Goal: Register for event/course

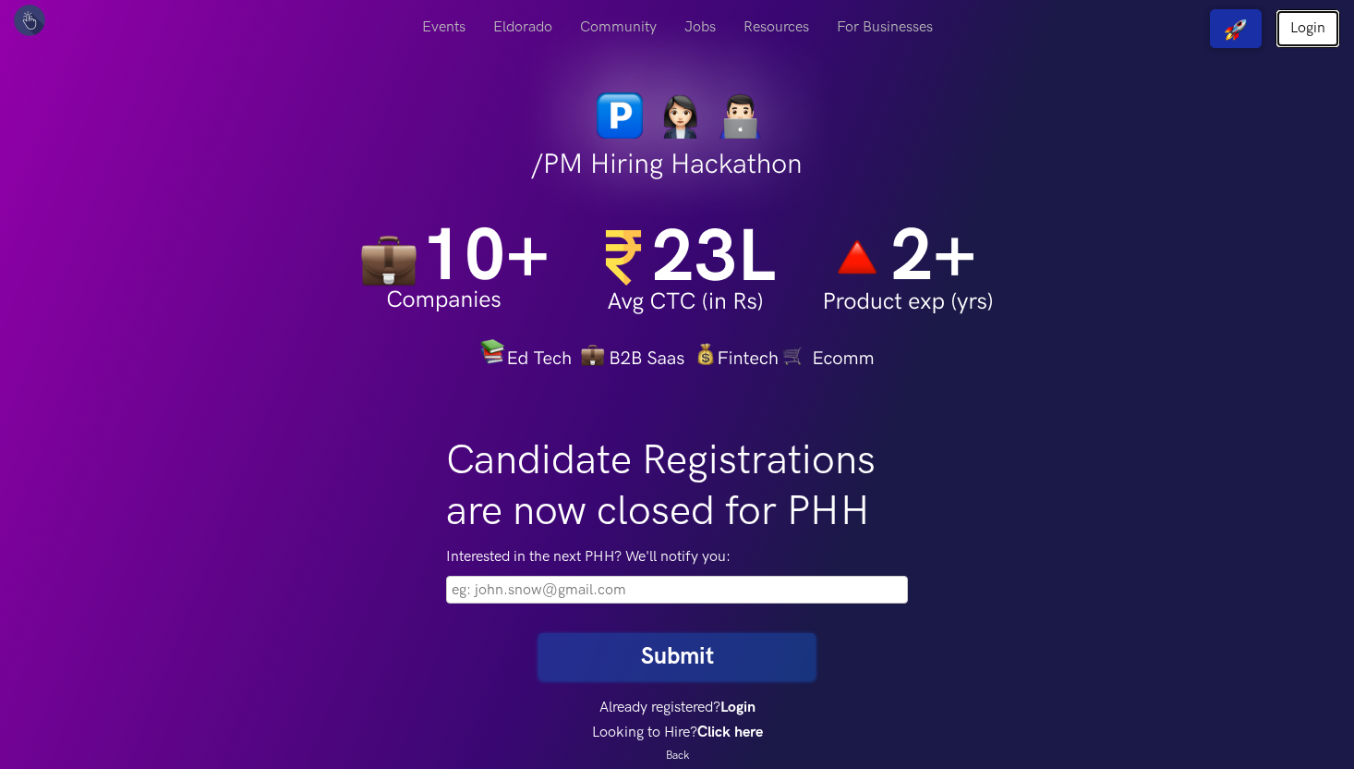
click at [1321, 31] on link "Login" at bounding box center [1308, 28] width 65 height 39
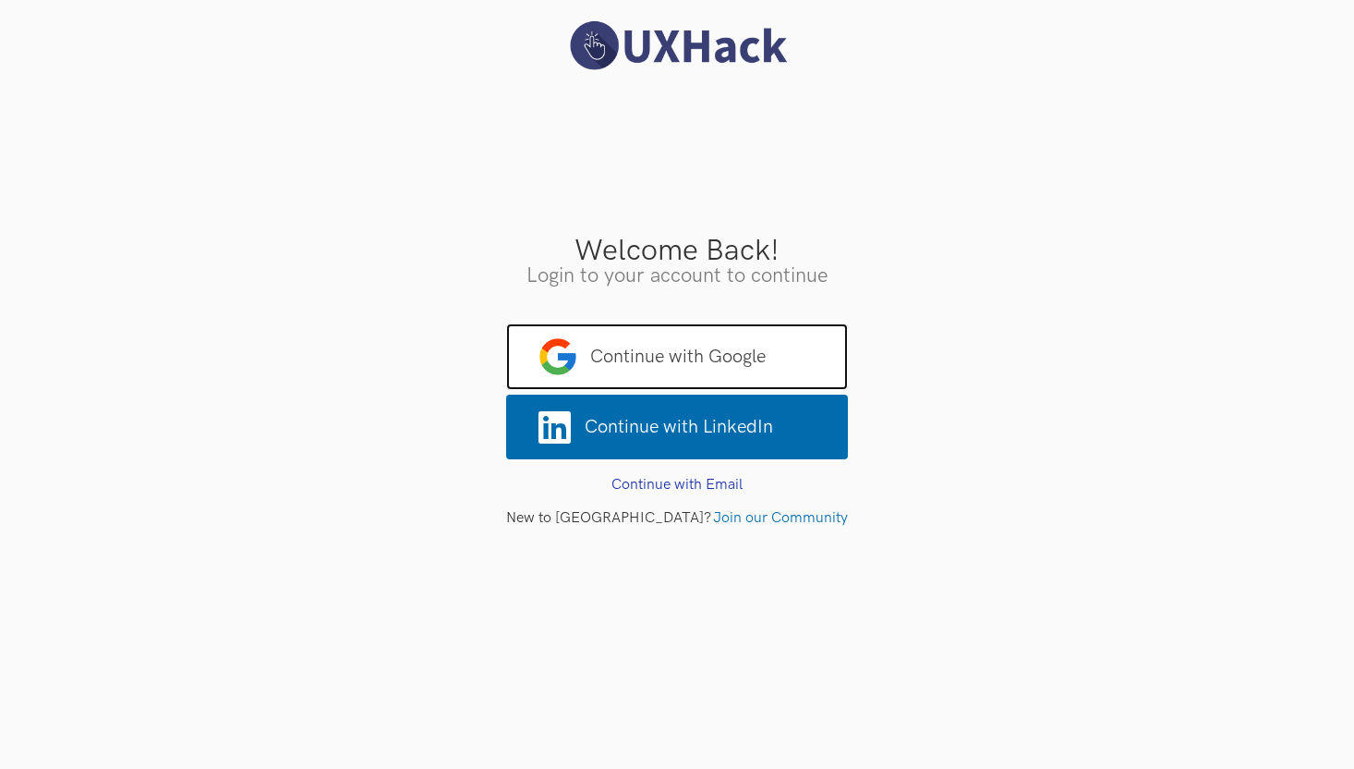
click at [771, 351] on span "Continue with Google" at bounding box center [677, 356] width 342 height 67
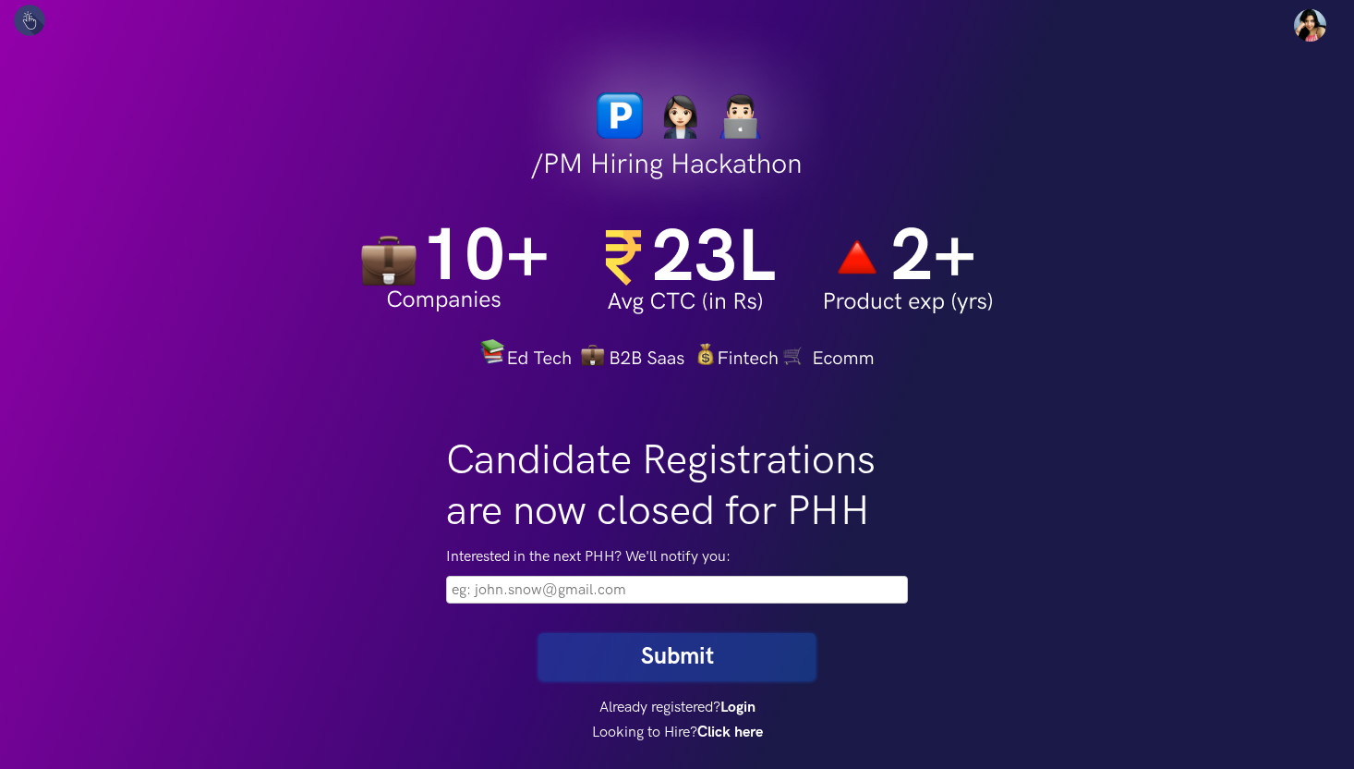
click at [740, 609] on div "Interested in the next PHH? We'll notify you:" at bounding box center [677, 577] width 490 height 81
click at [752, 596] on input "email" at bounding box center [677, 590] width 462 height 28
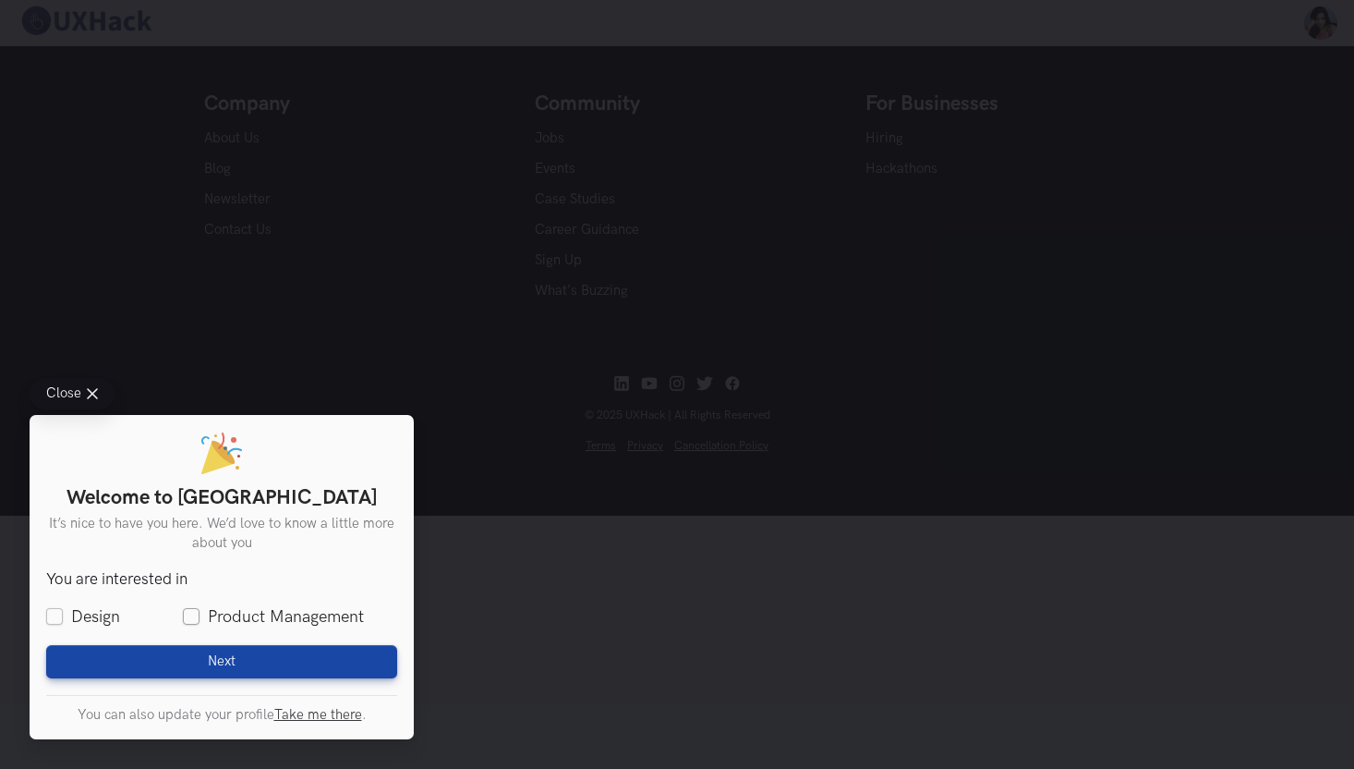
click at [189, 624] on label "Product Management" at bounding box center [273, 616] width 181 height 23
click at [189, 624] on input "Product Management" at bounding box center [191, 617] width 17 height 17
checkbox input "true"
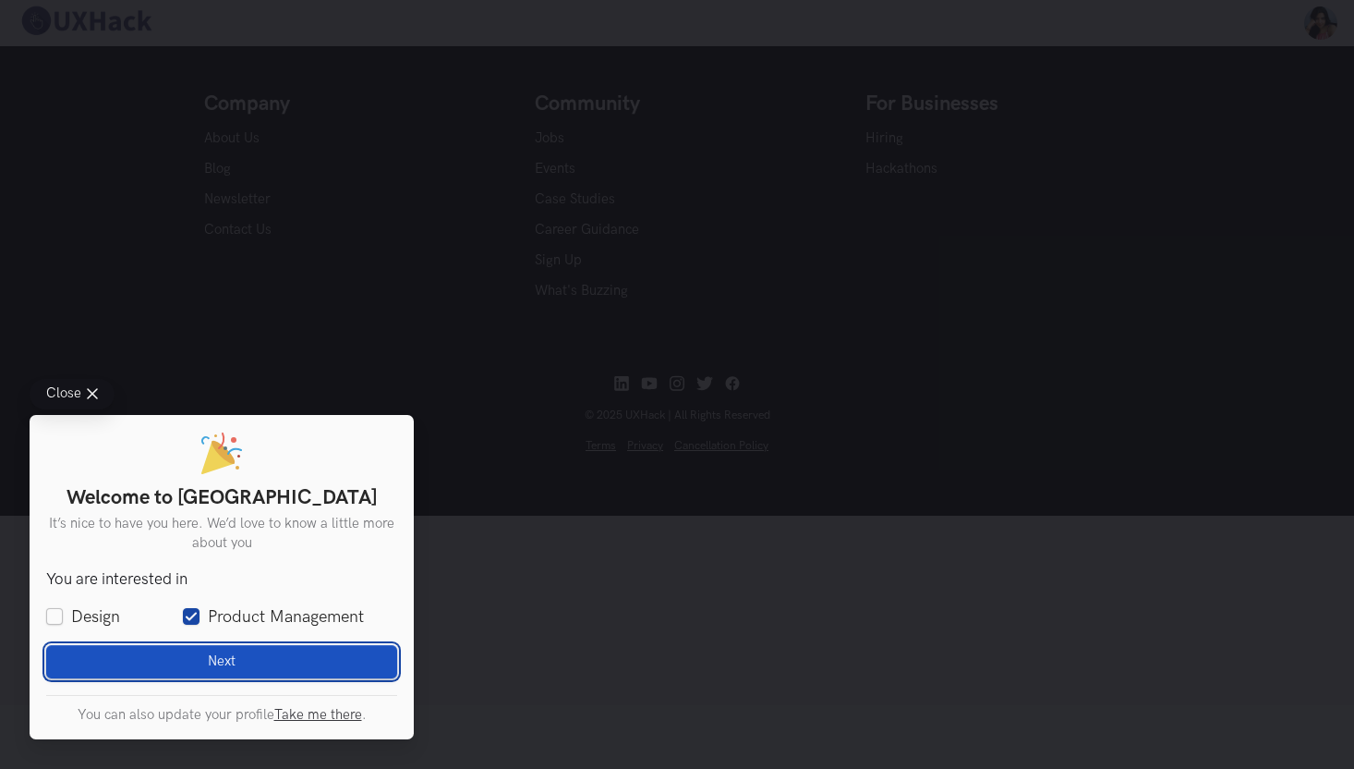
click at [200, 661] on button "Next Loading" at bounding box center [221, 661] width 351 height 33
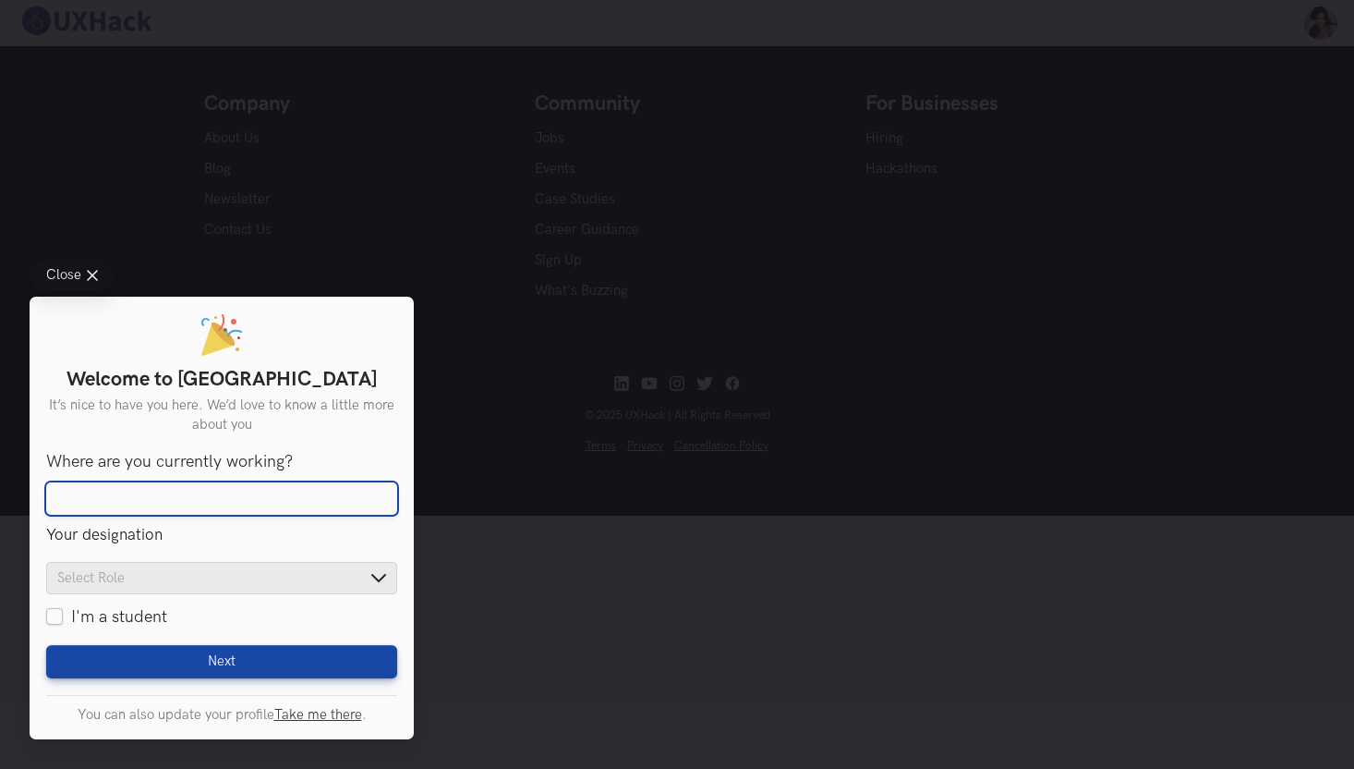
click at [227, 499] on input "Where are you currently working?" at bounding box center [221, 498] width 351 height 33
type input "Consultant Product Manager"
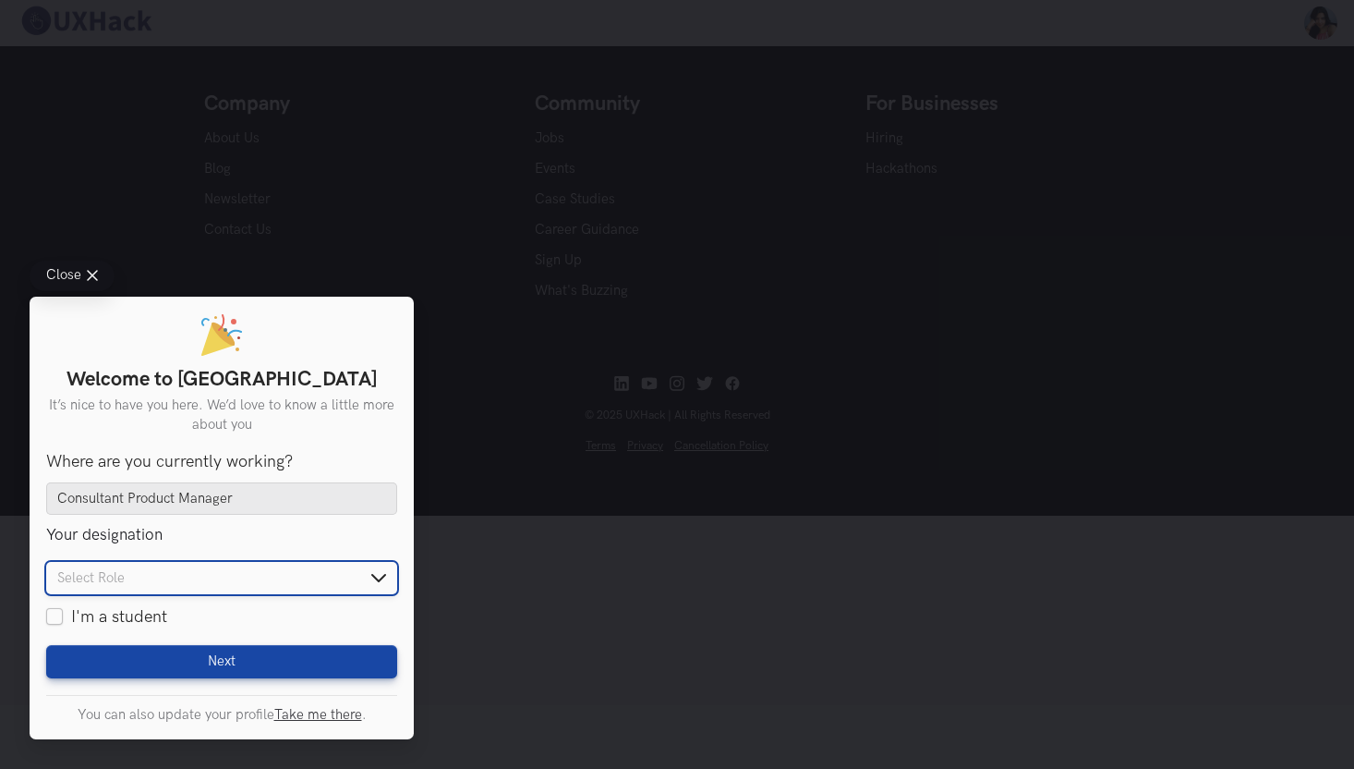
click at [226, 566] on input "text" at bounding box center [221, 578] width 351 height 32
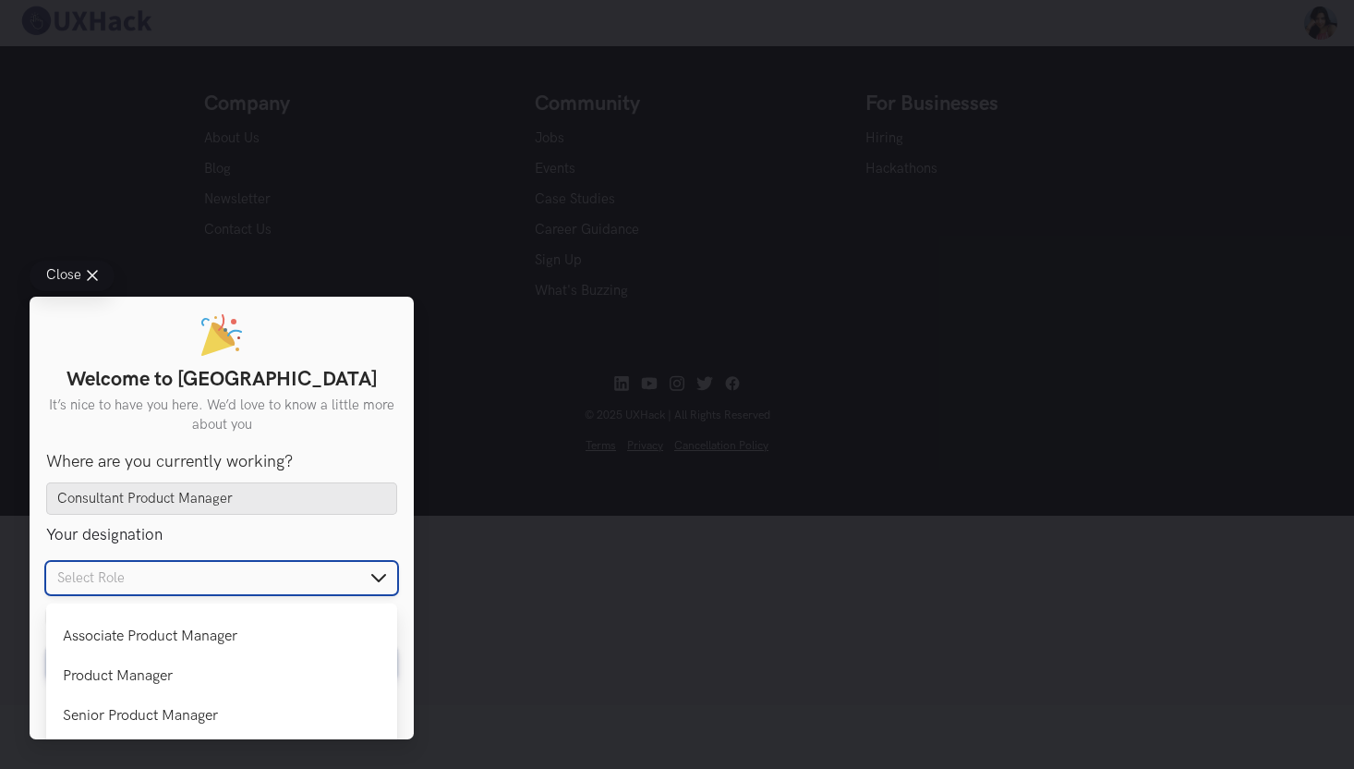
scroll to position [275, 0]
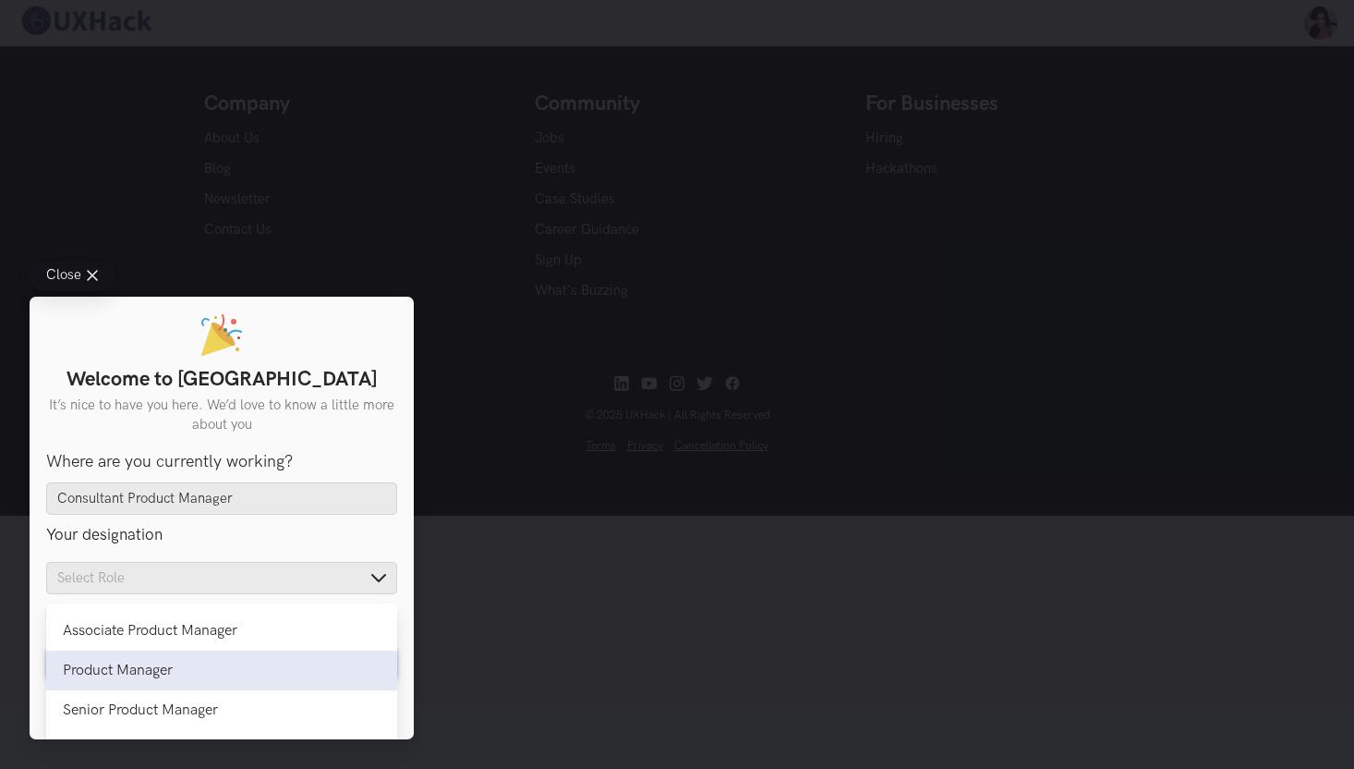
click at [196, 656] on li "Product Manager Product Manager" at bounding box center [221, 670] width 351 height 40
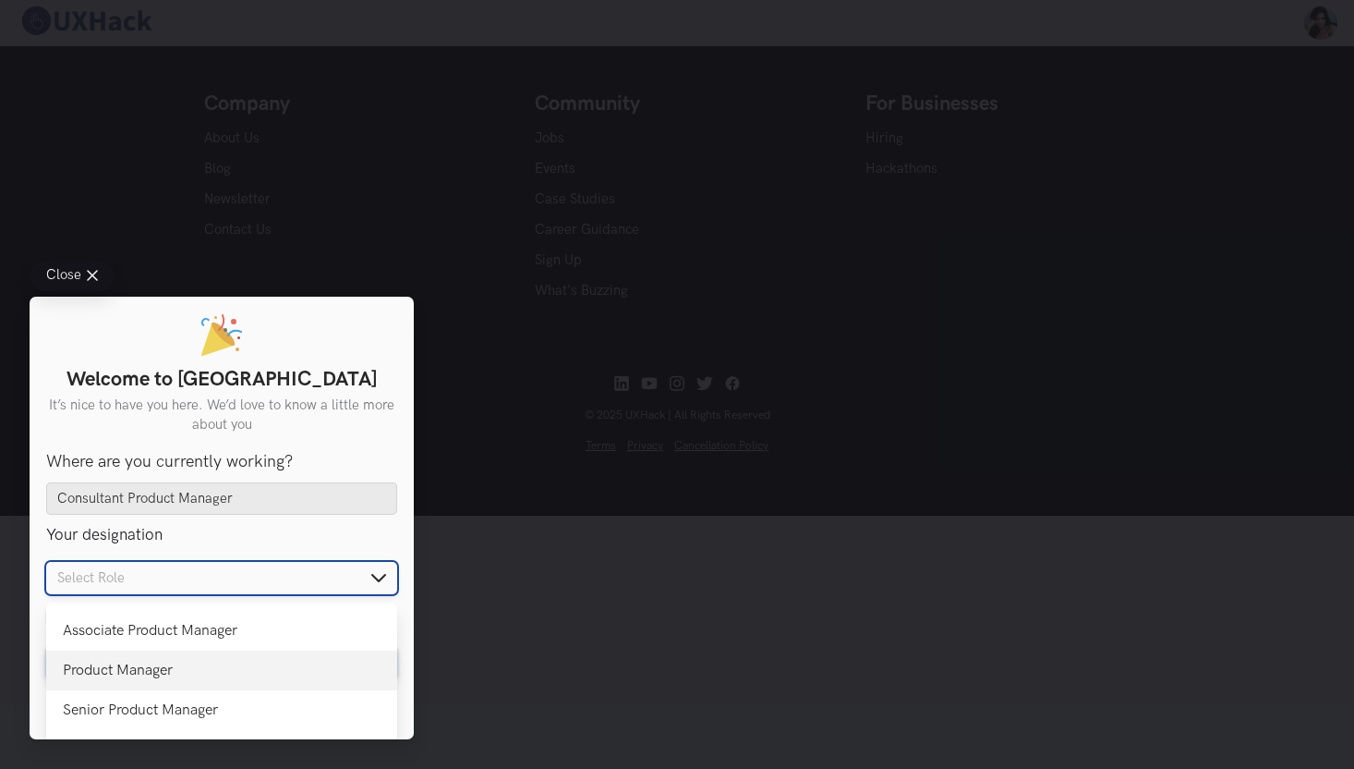
type input "Product Manager"
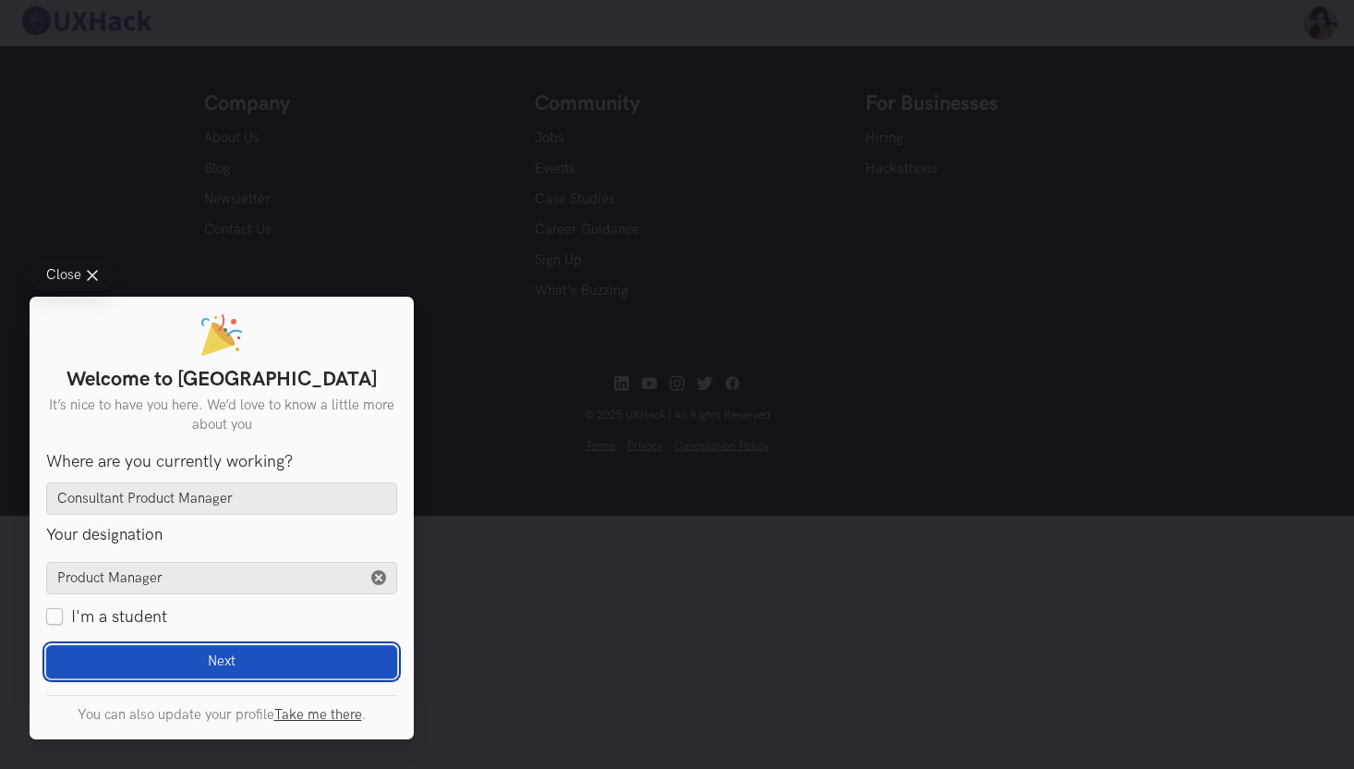
click at [111, 650] on button "Next Loading" at bounding box center [221, 661] width 351 height 33
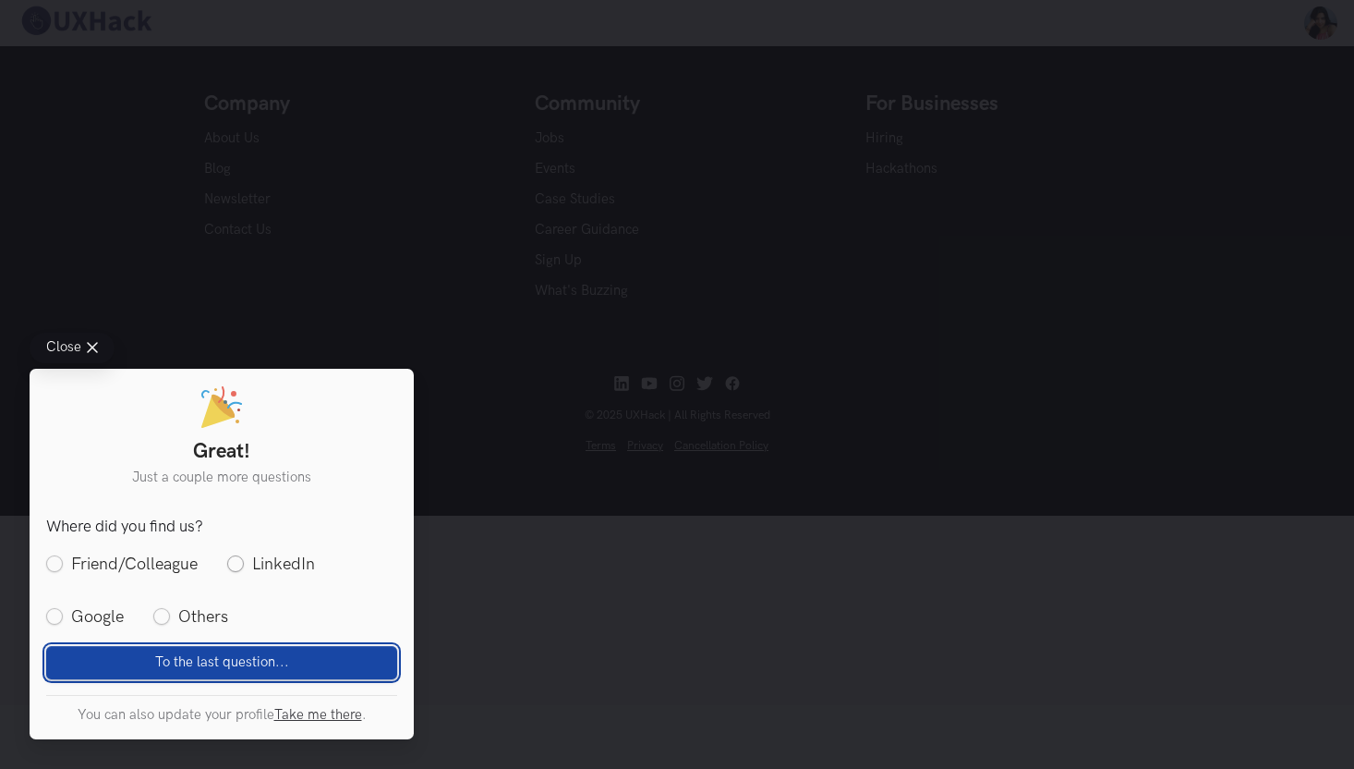
click at [236, 563] on label "LinkedIn" at bounding box center [271, 564] width 88 height 23
click at [236, 563] on input "LinkedIn" at bounding box center [235, 563] width 17 height 17
radio input "true"
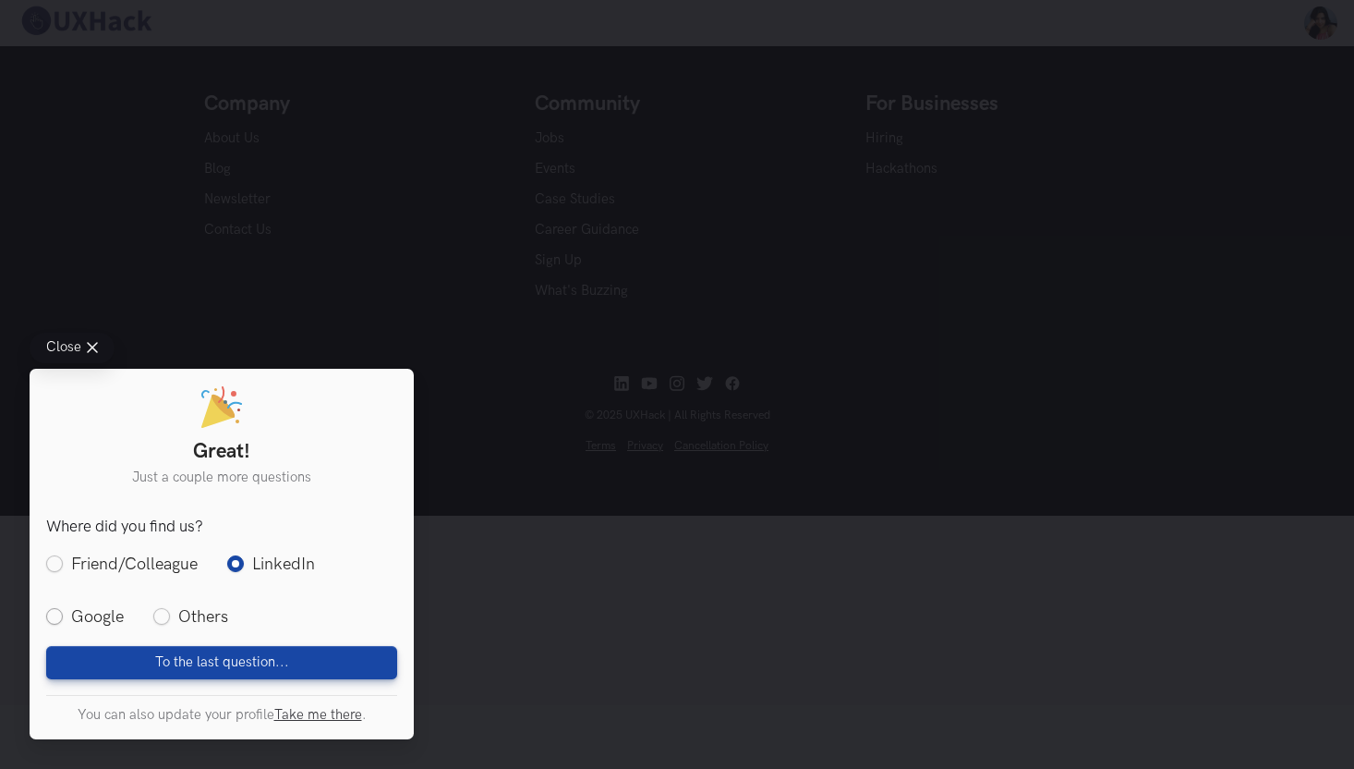
click at [63, 610] on label "Google" at bounding box center [85, 616] width 78 height 23
click at [63, 610] on input "Google" at bounding box center [54, 617] width 17 height 17
radio input "true"
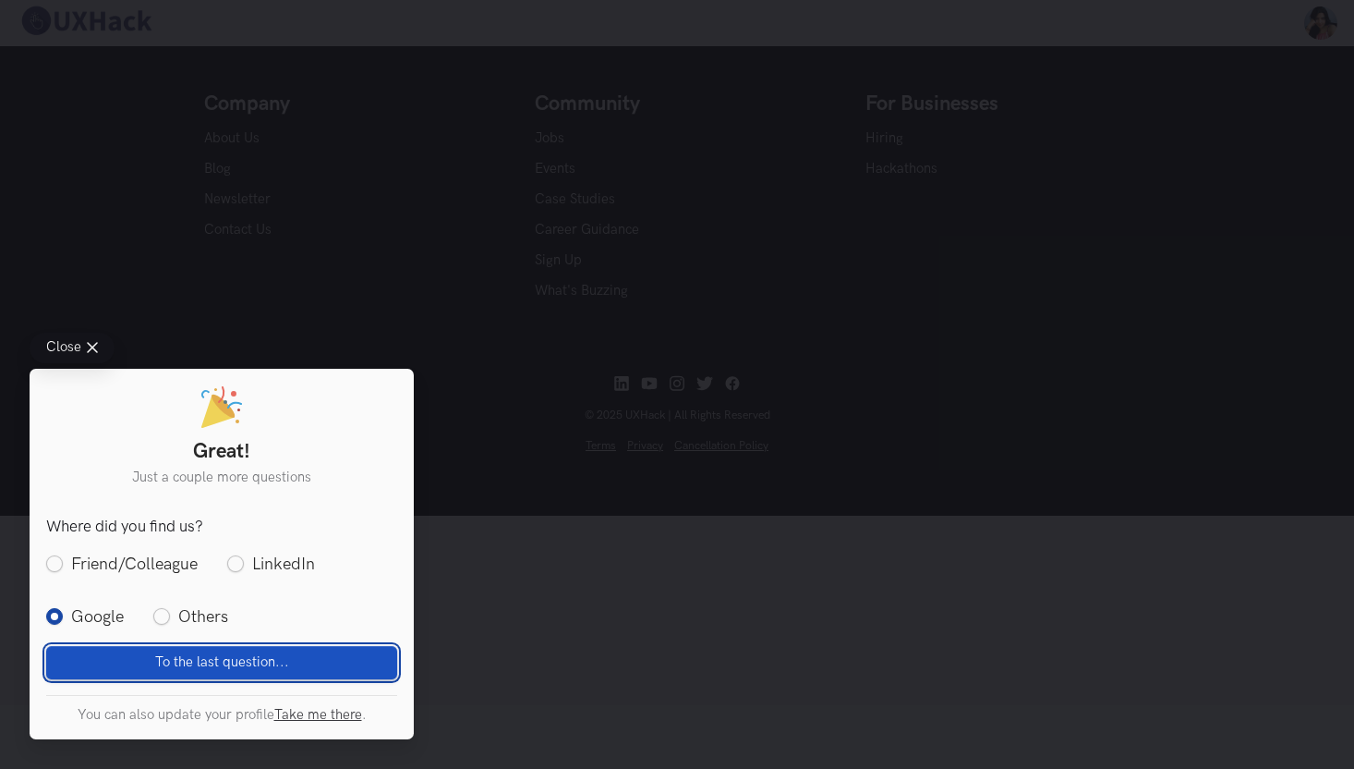
click at [139, 661] on button "To the last question... Loading" at bounding box center [221, 661] width 351 height 33
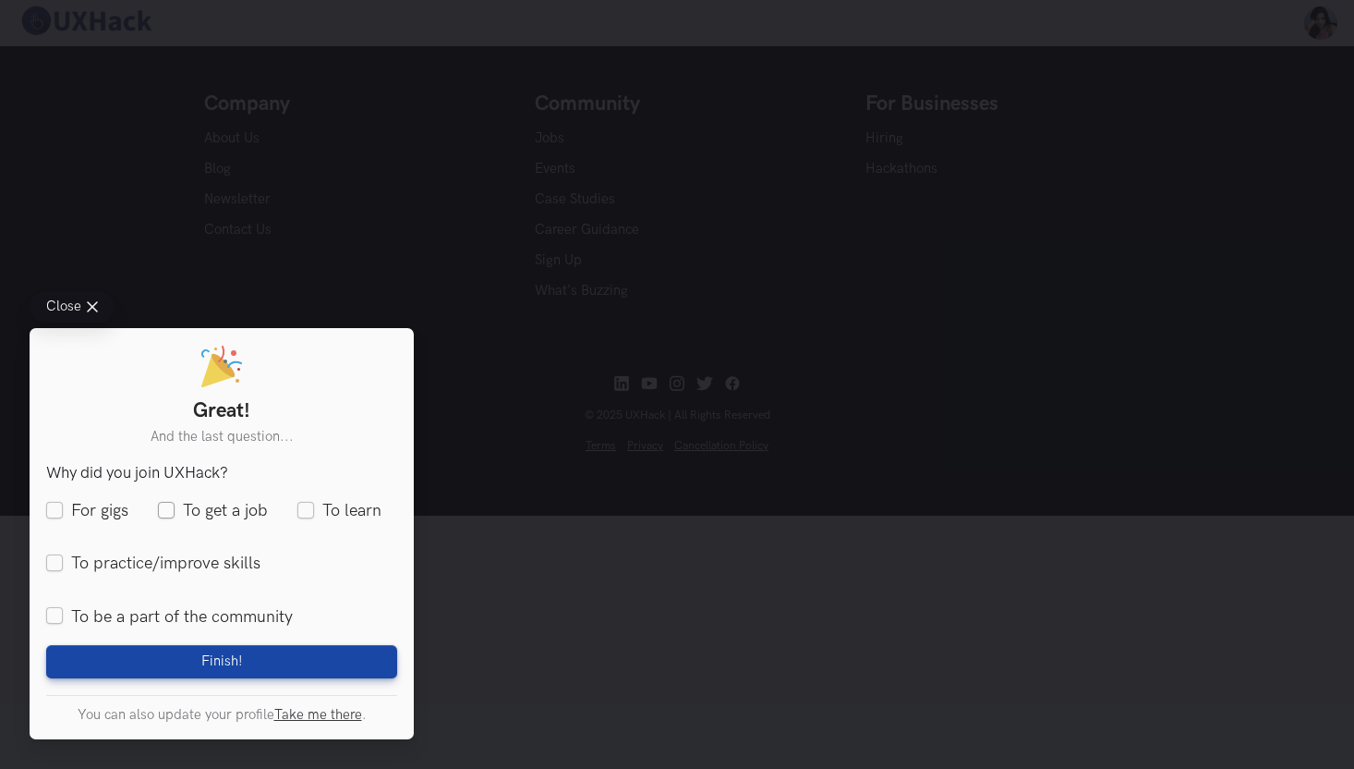
click at [171, 507] on label "To get a job" at bounding box center [213, 511] width 110 height 23
click at [171, 507] on input "To get a job" at bounding box center [166, 511] width 17 height 17
checkbox input "true"
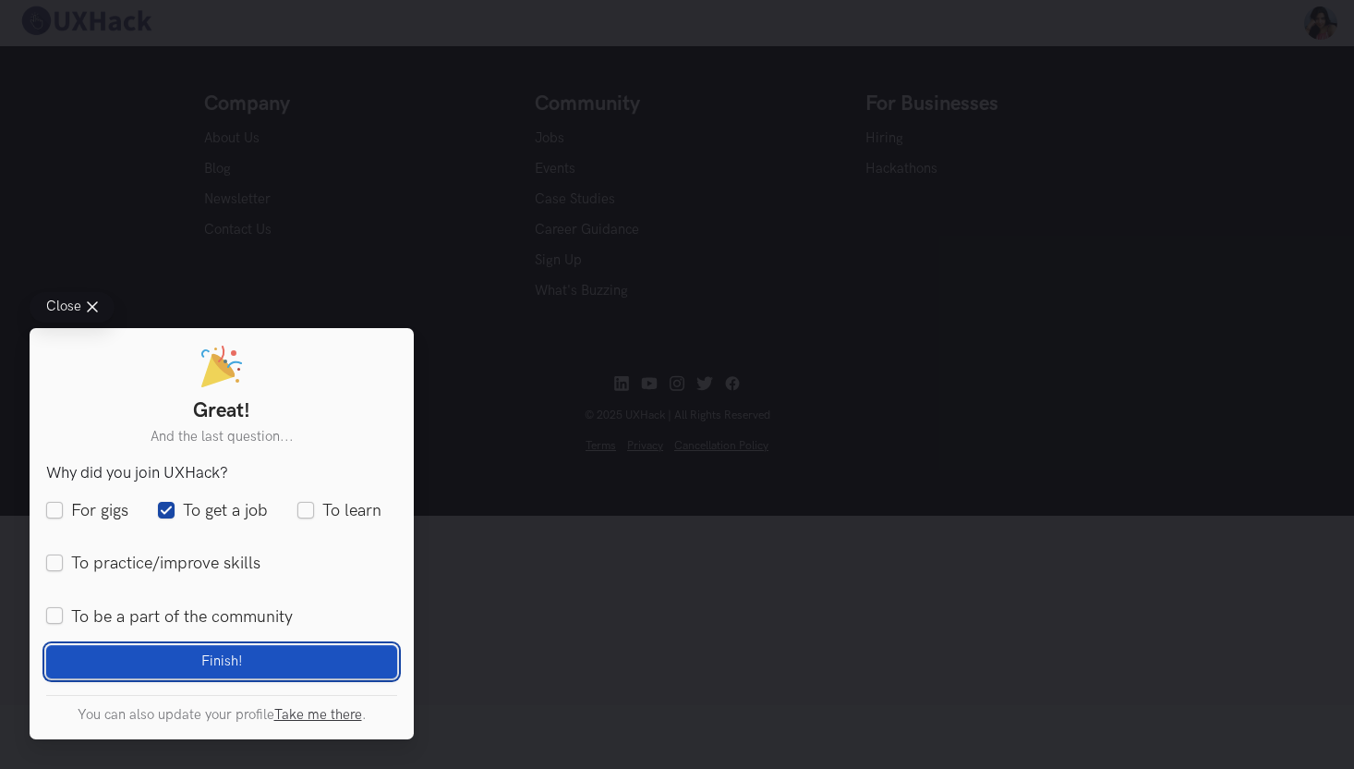
click at [172, 651] on button "Finish! Loading" at bounding box center [221, 661] width 351 height 33
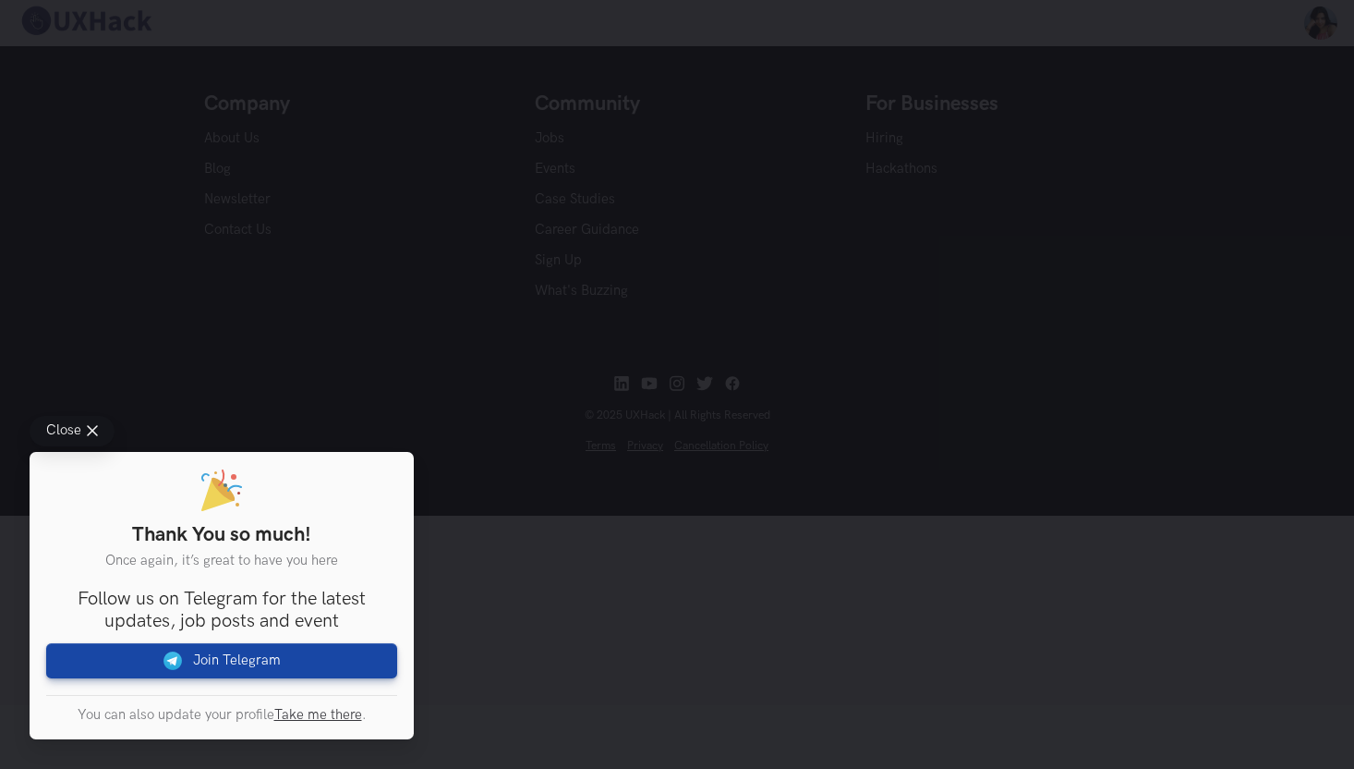
click at [97, 433] on icon at bounding box center [92, 431] width 11 height 11
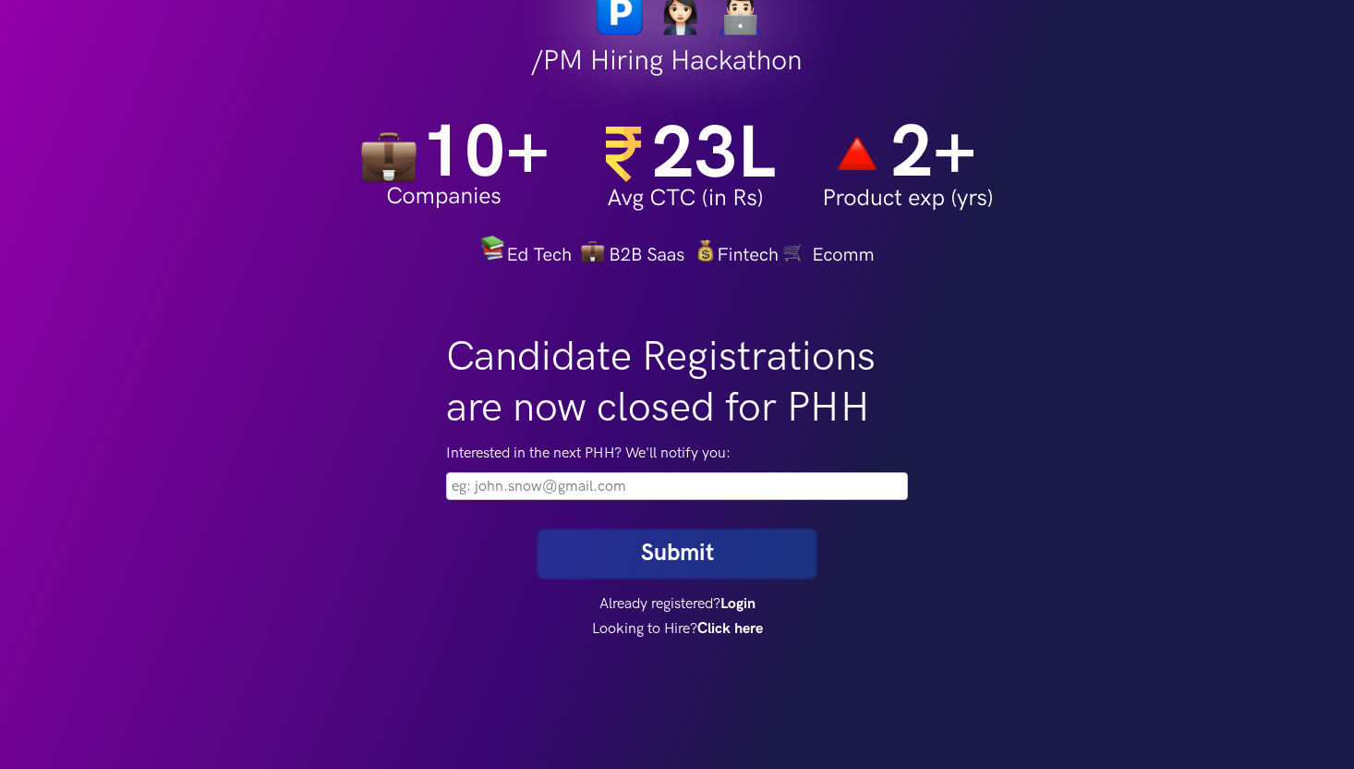
scroll to position [107, 0]
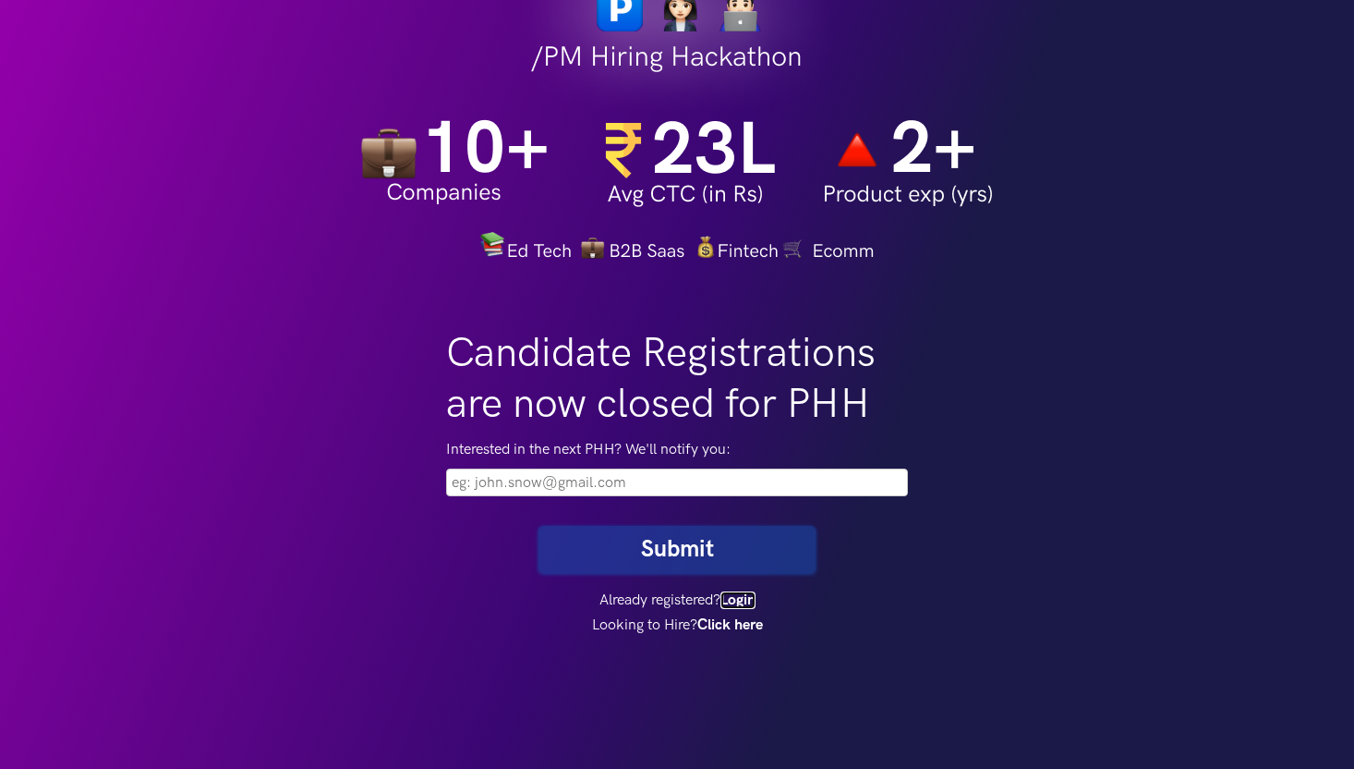
click at [741, 607] on link "Login" at bounding box center [738, 600] width 35 height 18
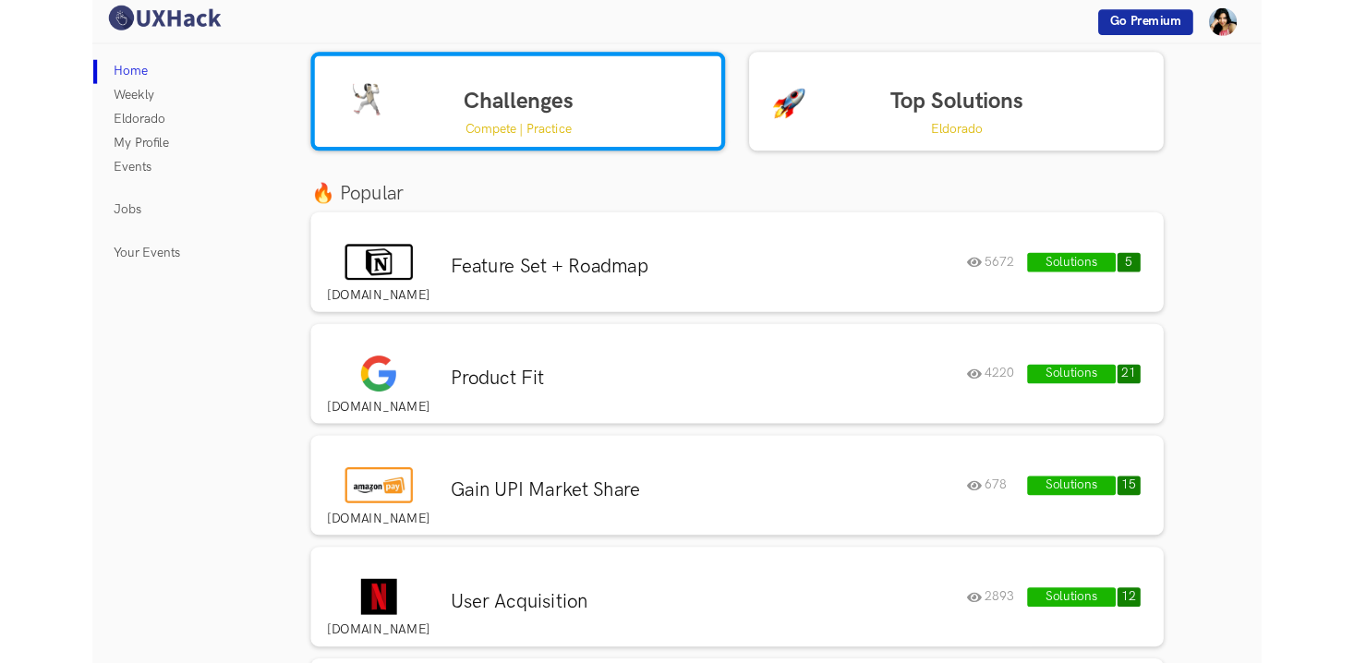
scroll to position [21, 0]
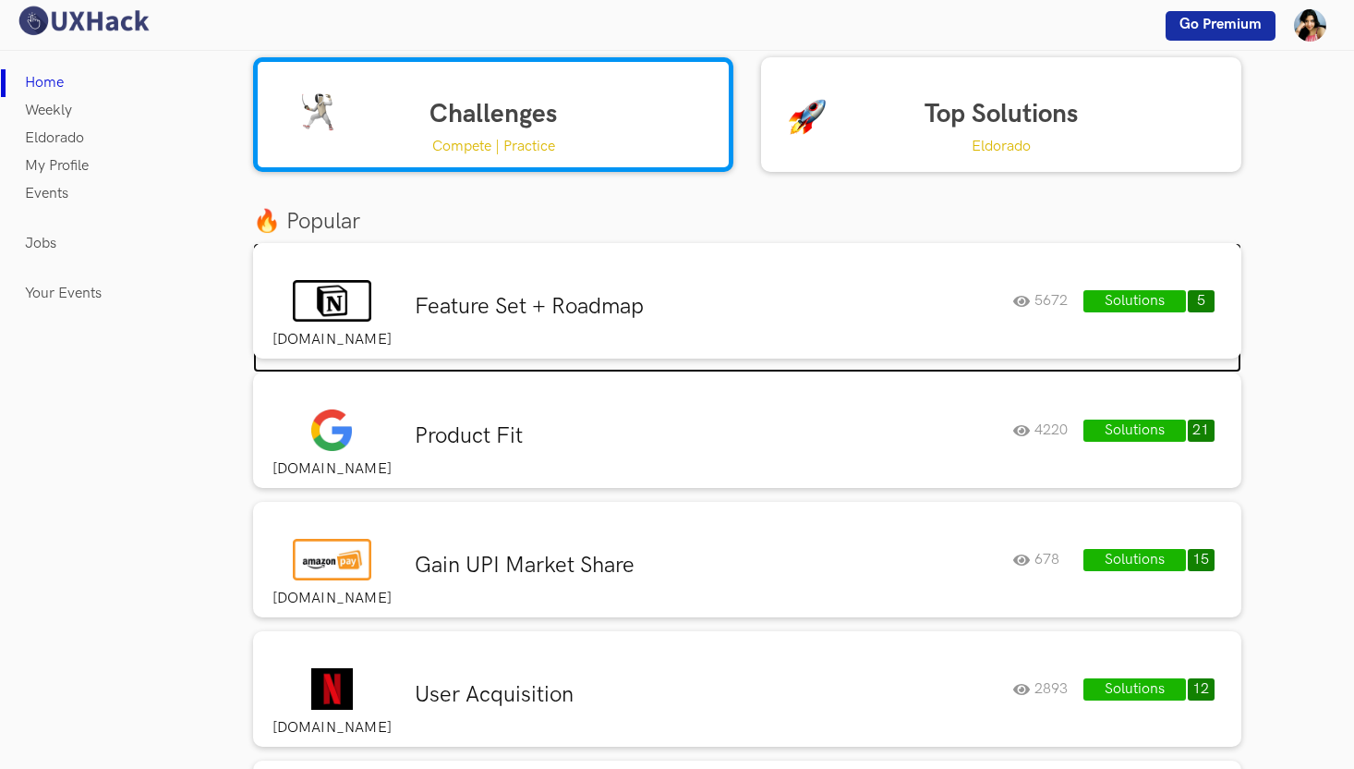
click at [556, 310] on h3 "Feature Set + Roadmap" at bounding box center [707, 307] width 584 height 28
